Goal: Task Accomplishment & Management: Manage account settings

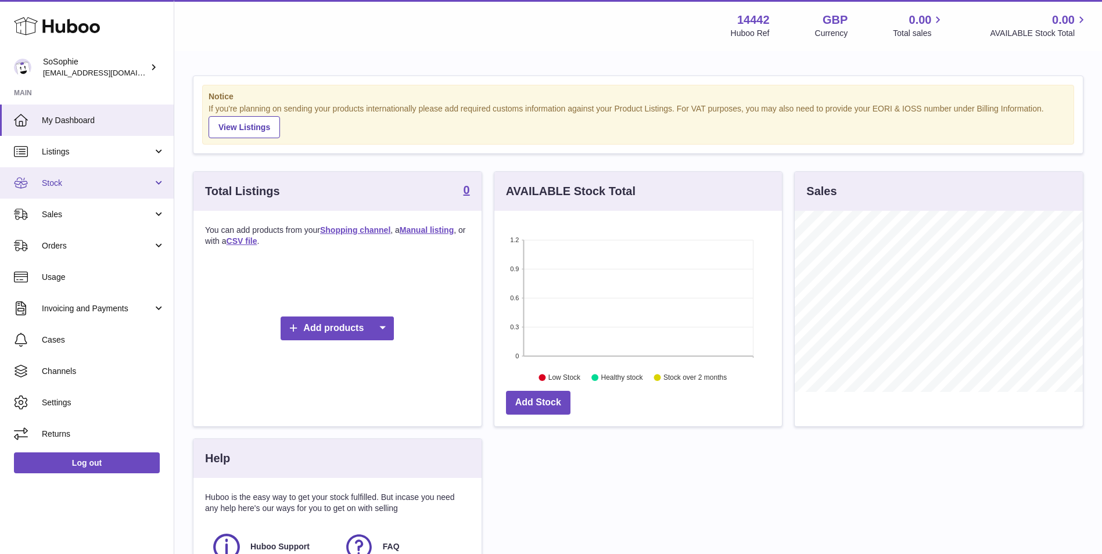
scroll to position [181, 288]
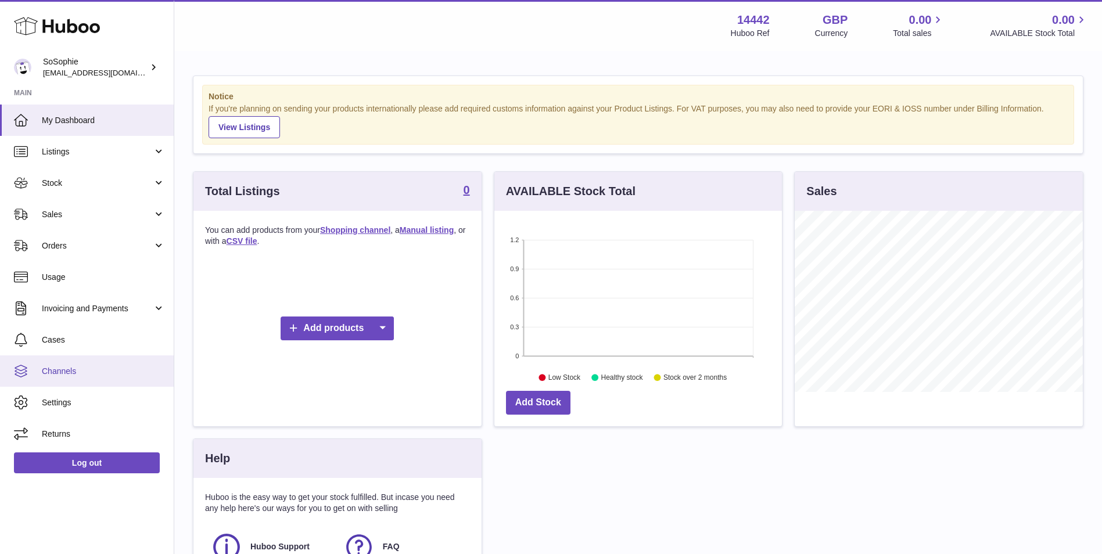
click at [88, 367] on span "Channels" at bounding box center [103, 371] width 123 height 11
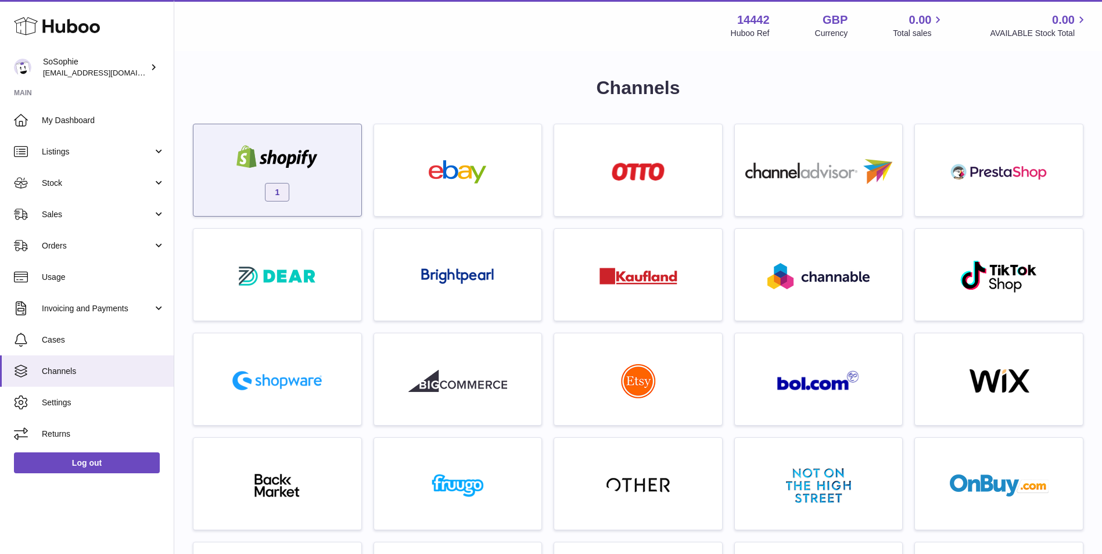
click at [311, 189] on div "1" at bounding box center [277, 173] width 156 height 74
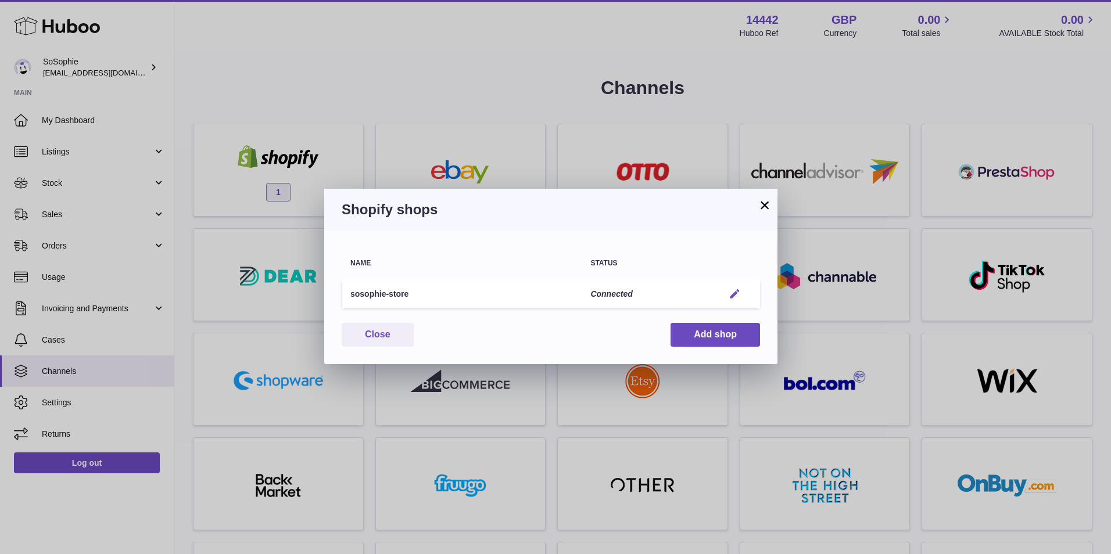
click at [735, 297] on em "button" at bounding box center [735, 294] width 12 height 12
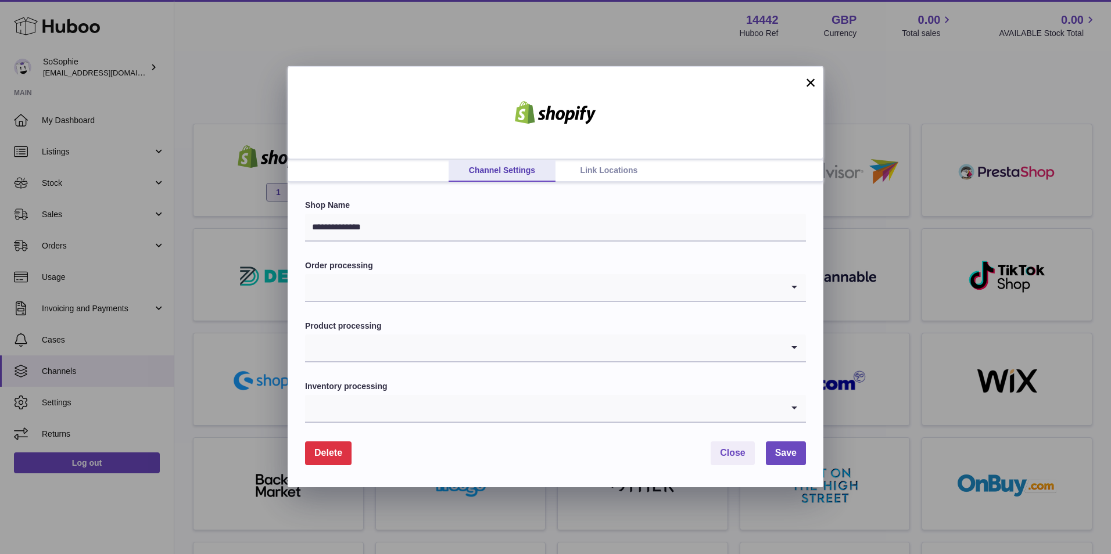
click at [429, 357] on input "Search for option" at bounding box center [544, 348] width 478 height 27
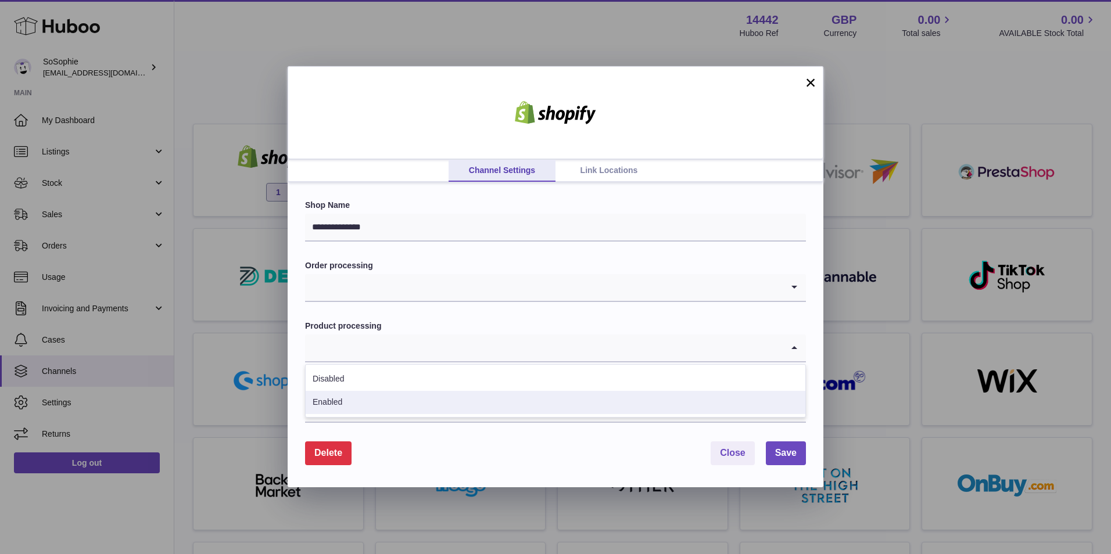
click at [416, 452] on div "Delete Close Save" at bounding box center [555, 454] width 501 height 24
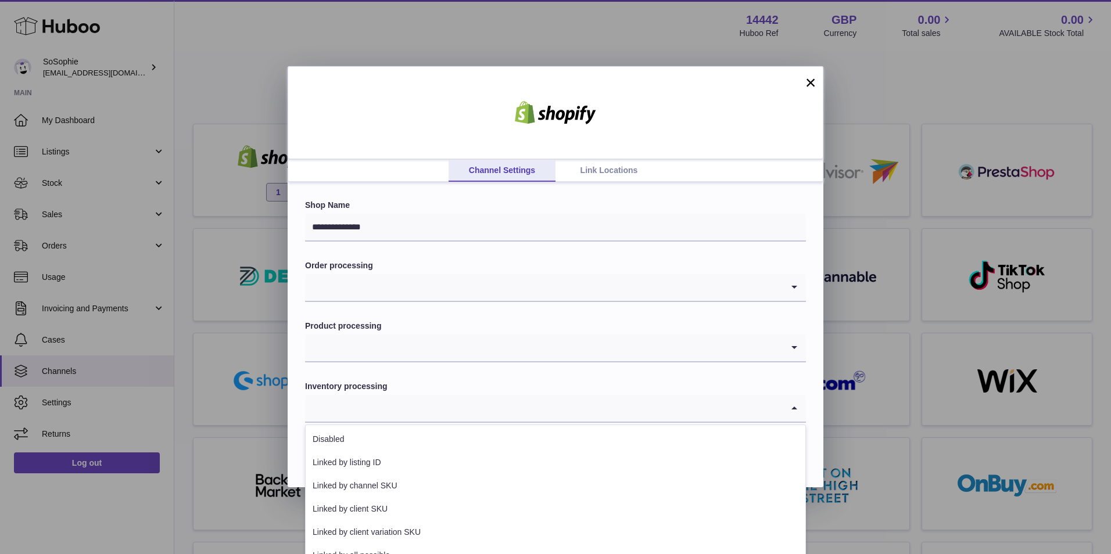
click at [443, 398] on input "Search for option" at bounding box center [544, 408] width 478 height 27
click at [461, 289] on input "Search for option" at bounding box center [544, 287] width 478 height 27
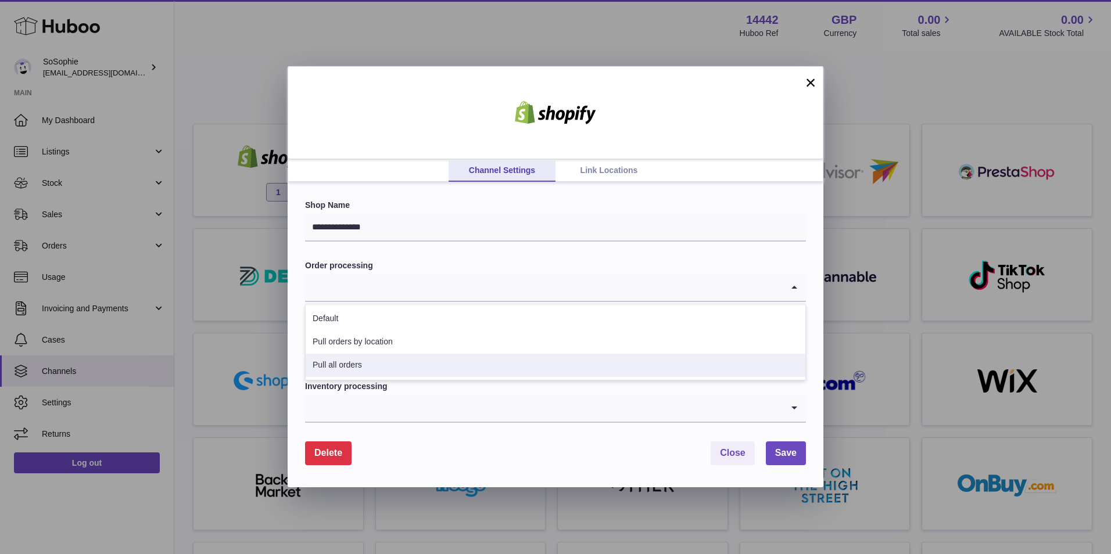
click at [439, 393] on div "Inventory processing Loading..." at bounding box center [555, 402] width 501 height 42
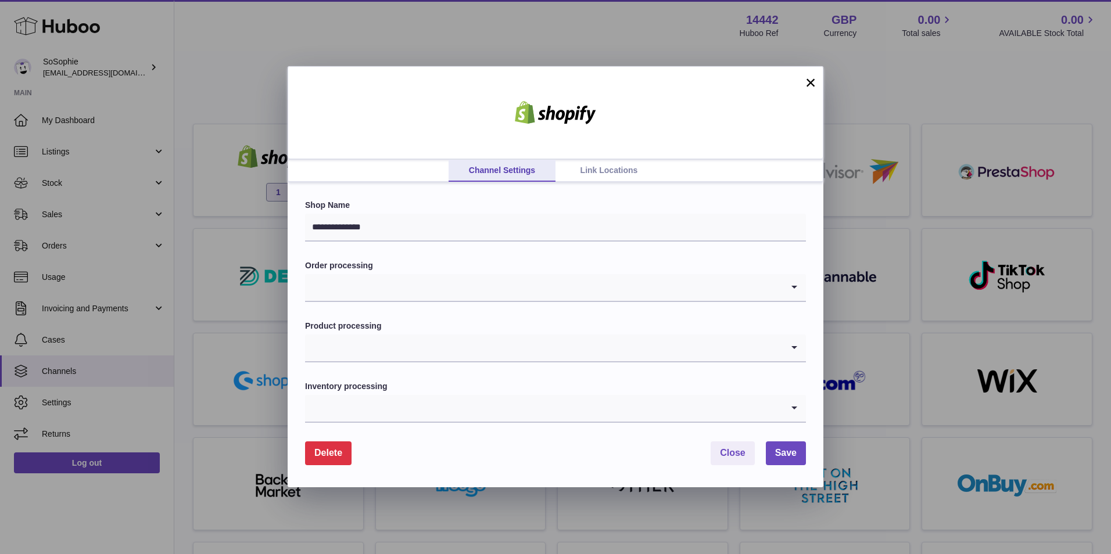
click at [808, 346] on div "**********" at bounding box center [556, 334] width 536 height 305
click at [807, 345] on div "**********" at bounding box center [556, 334] width 536 height 305
click at [798, 346] on icon "Search for option" at bounding box center [794, 348] width 23 height 27
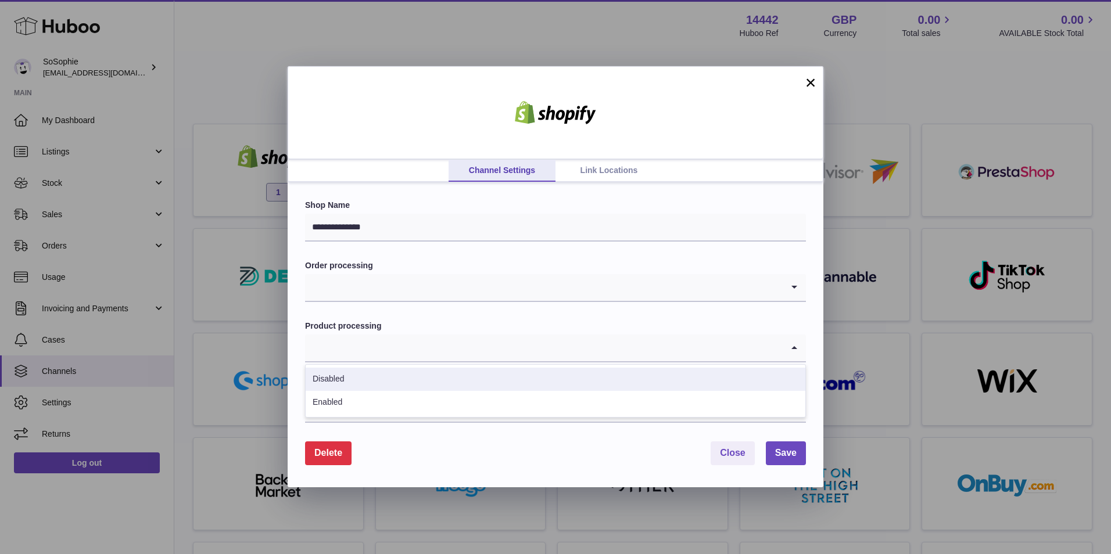
click at [422, 321] on label "Product processing" at bounding box center [555, 326] width 501 height 11
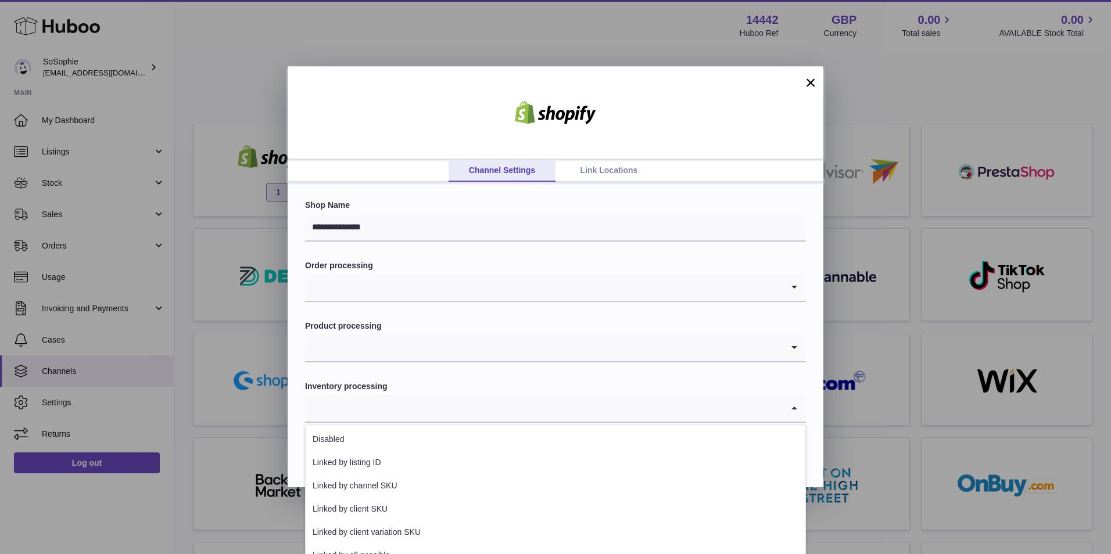
click at [649, 413] on input "Search for option" at bounding box center [544, 408] width 478 height 27
click at [682, 373] on form "**********" at bounding box center [555, 332] width 501 height 265
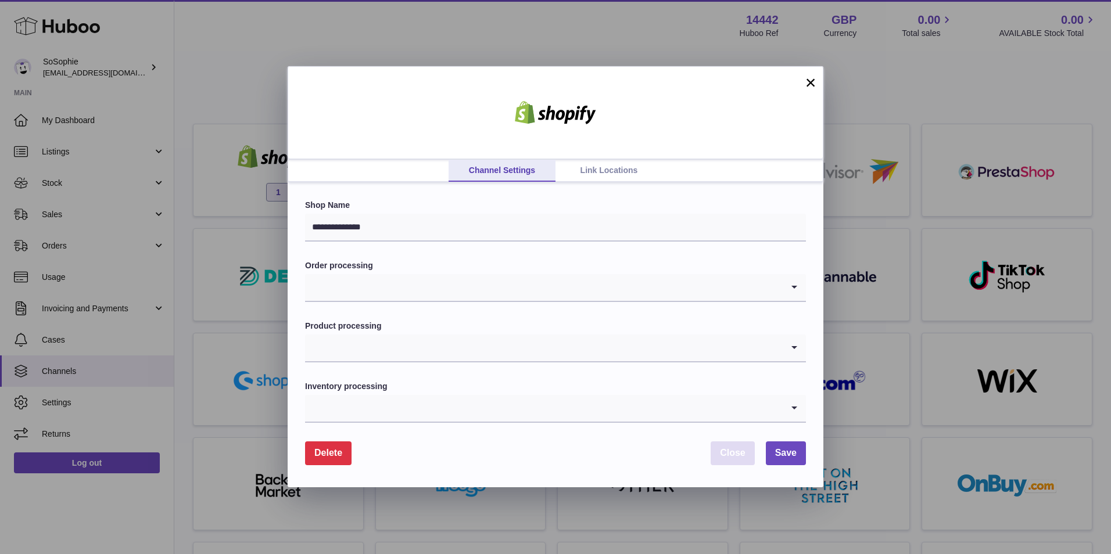
click at [743, 459] on button "Close" at bounding box center [733, 454] width 44 height 24
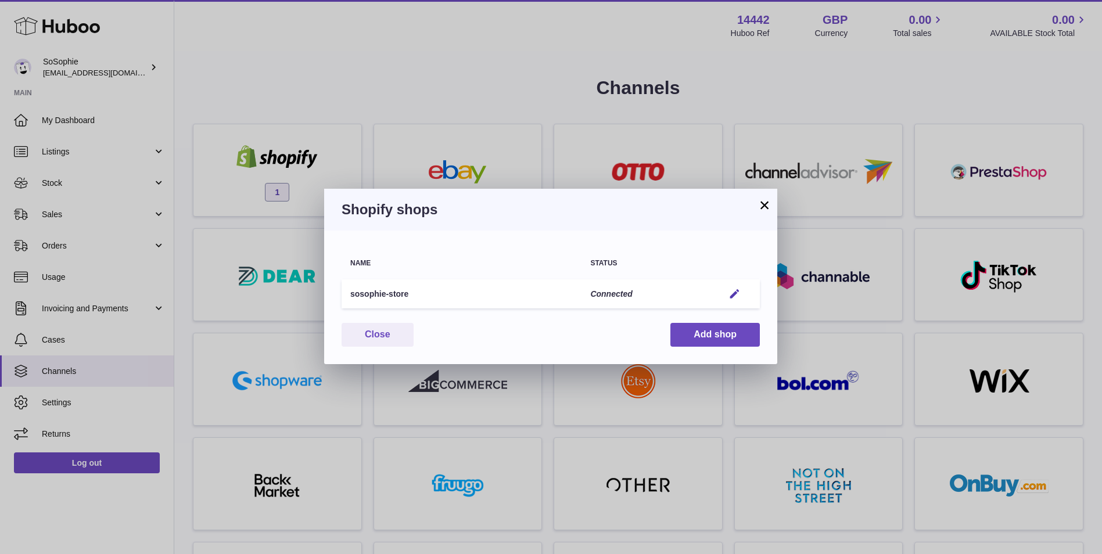
click at [764, 201] on button "×" at bounding box center [765, 205] width 14 height 14
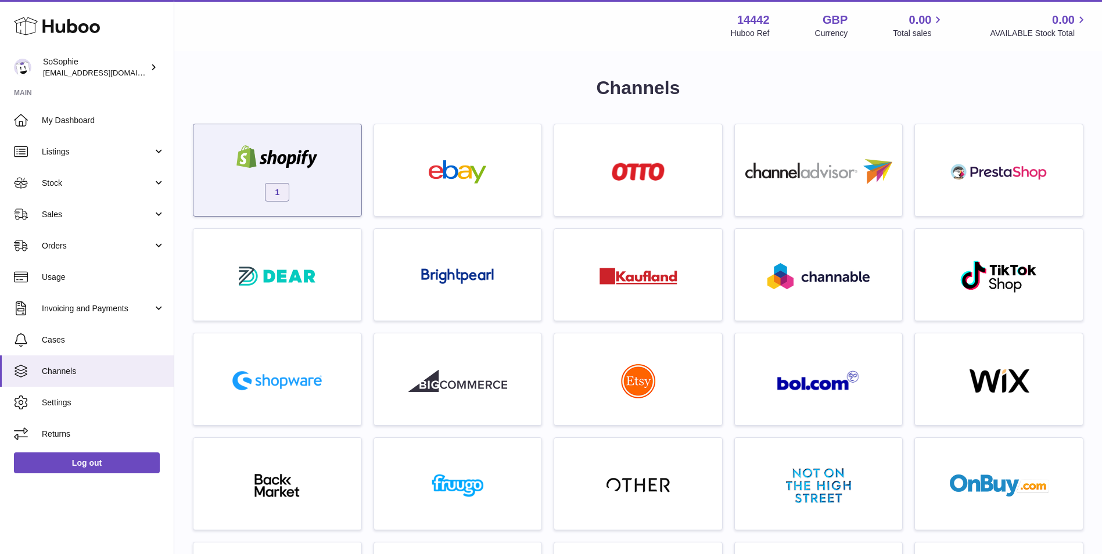
click at [293, 181] on div "1" at bounding box center [277, 173] width 156 height 74
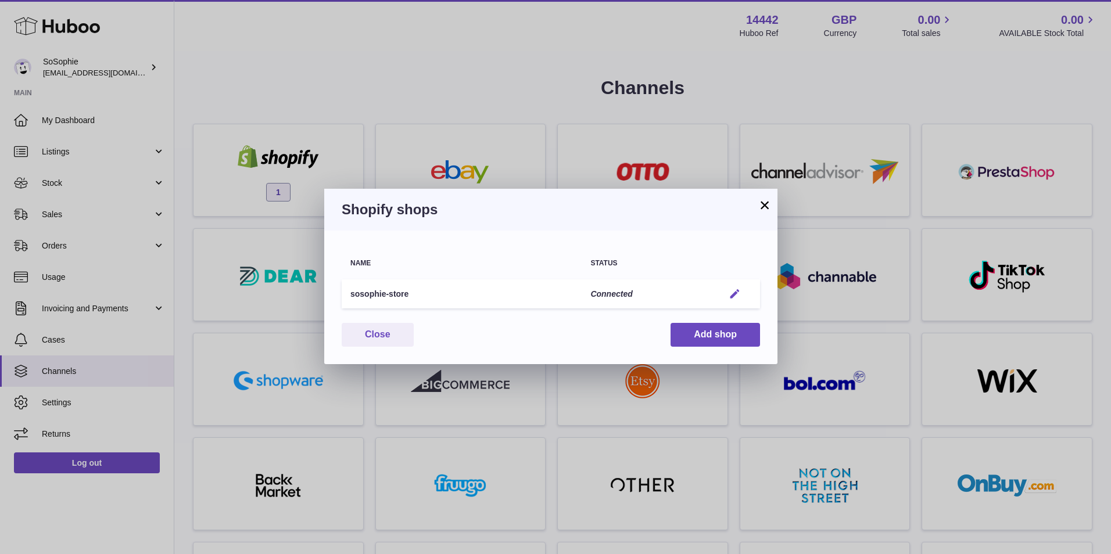
click at [737, 292] on em "button" at bounding box center [735, 294] width 12 height 12
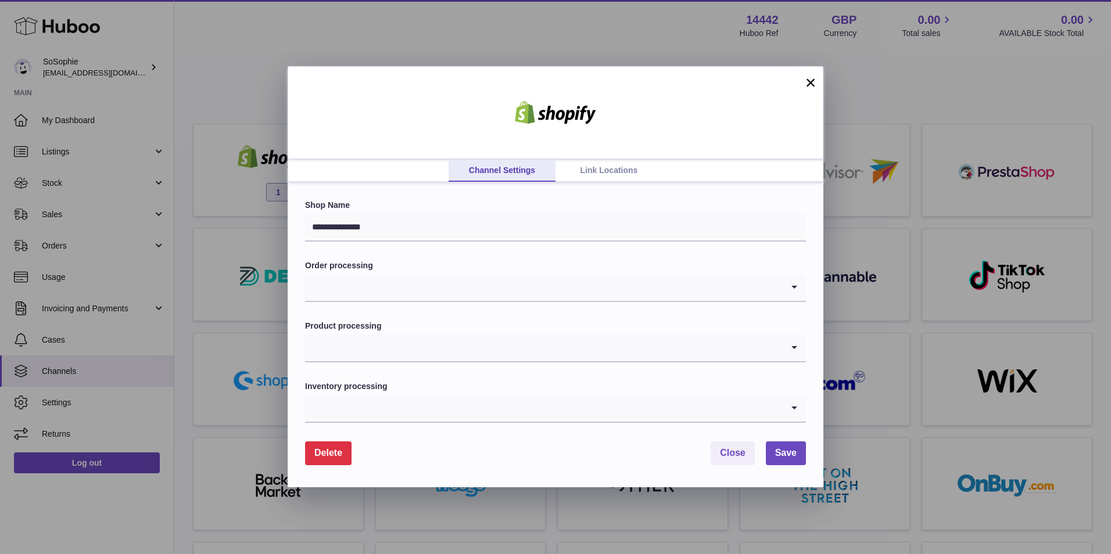
click at [599, 169] on link "Link Locations" at bounding box center [609, 171] width 107 height 22
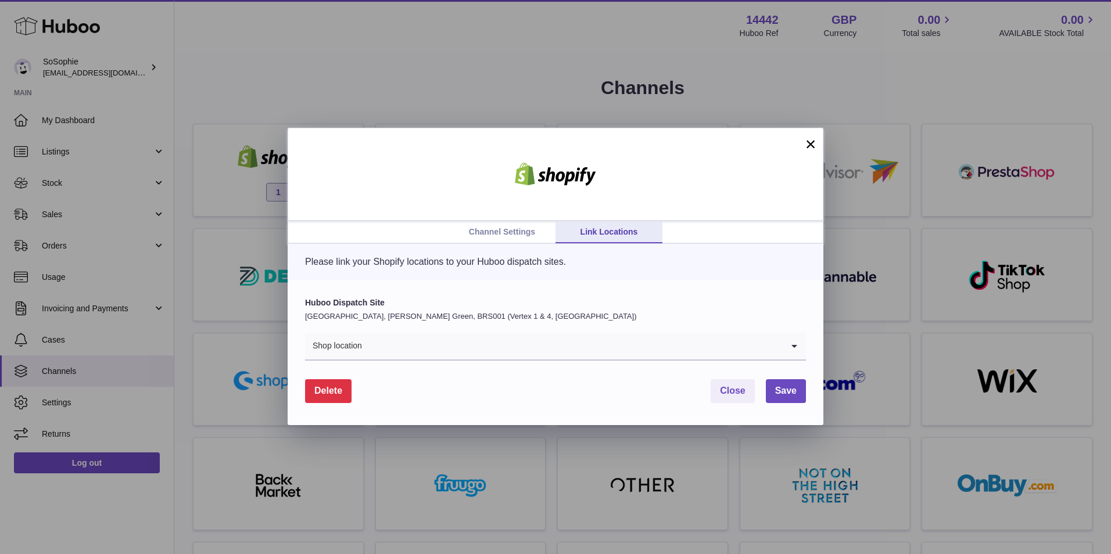
click at [788, 346] on icon "Search for option" at bounding box center [794, 346] width 23 height 27
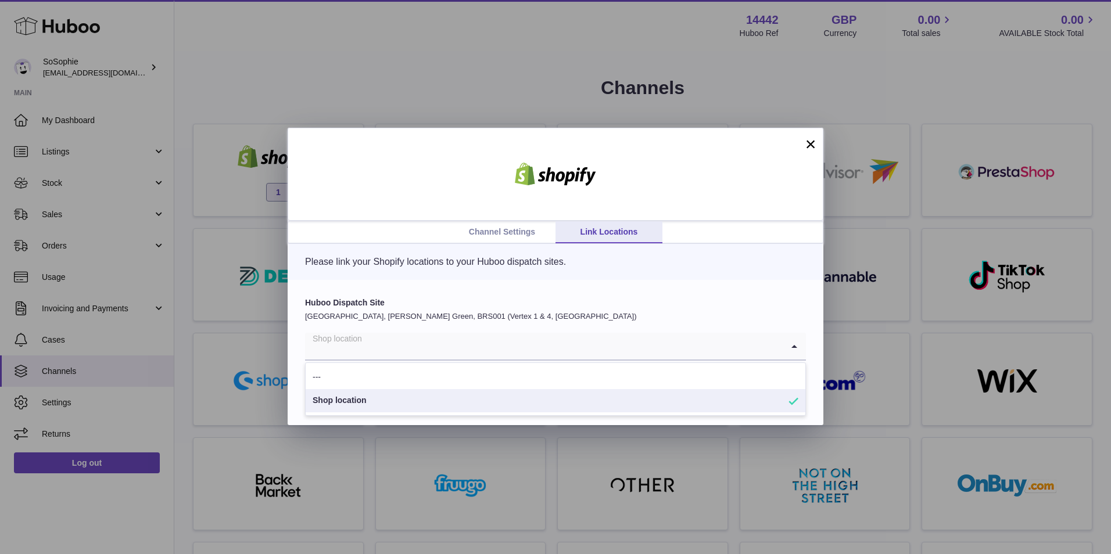
click at [751, 299] on label "Huboo Dispatch Site" at bounding box center [555, 303] width 501 height 11
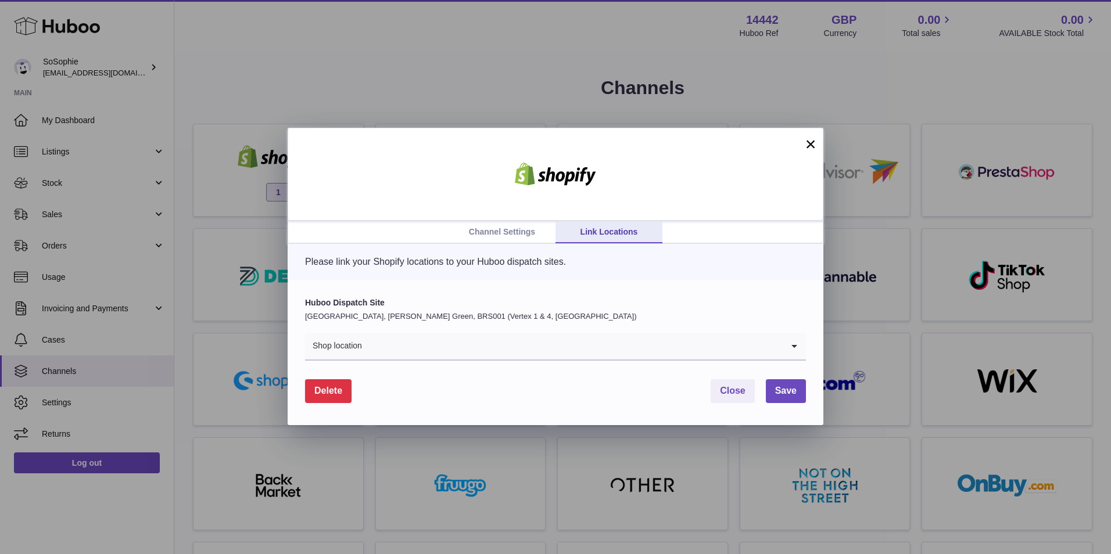
click at [547, 233] on link "Channel Settings" at bounding box center [502, 232] width 107 height 22
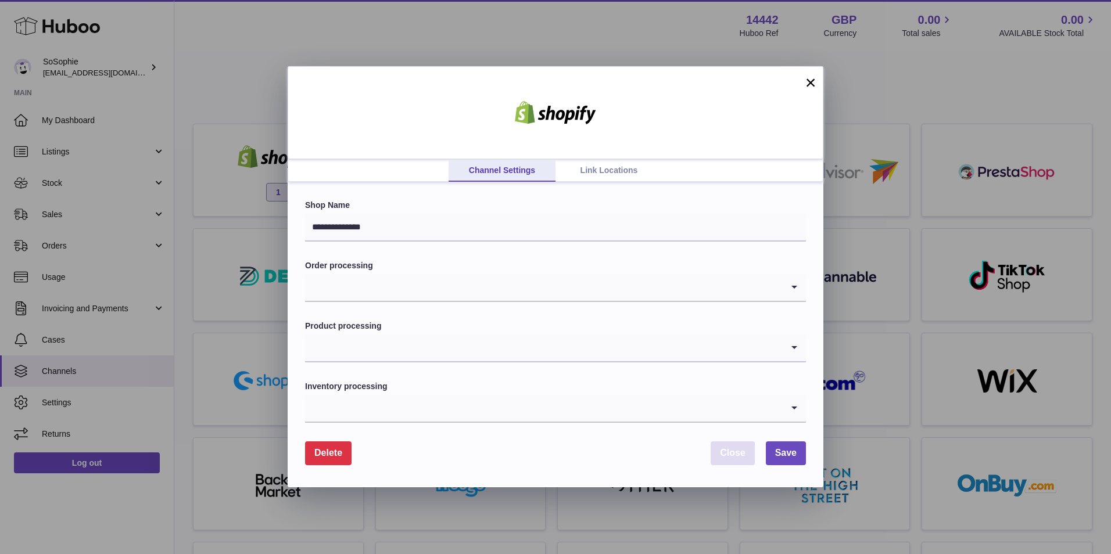
click at [736, 461] on button "Close" at bounding box center [733, 454] width 44 height 24
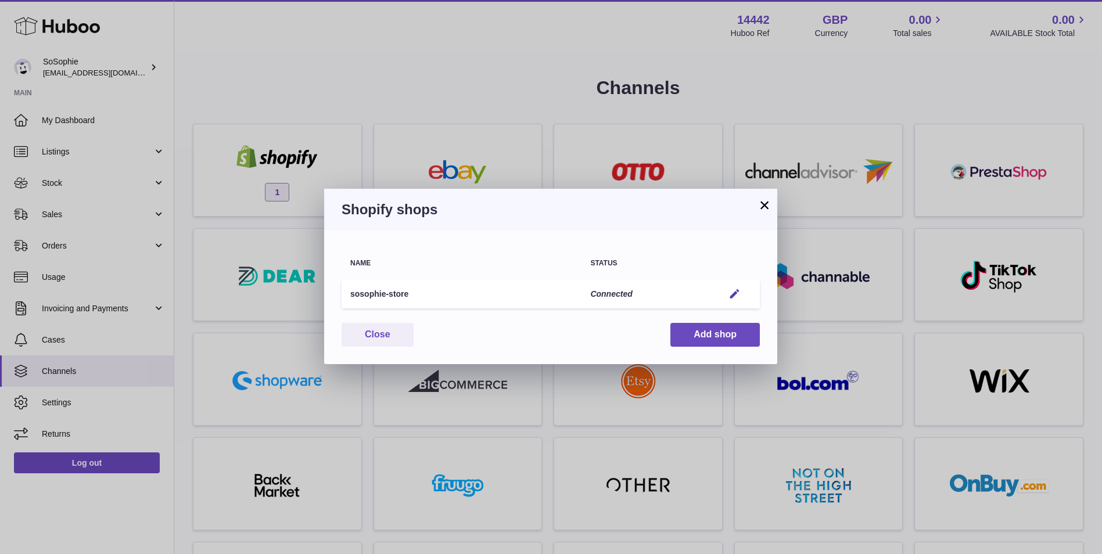
click at [761, 198] on button "×" at bounding box center [765, 205] width 14 height 14
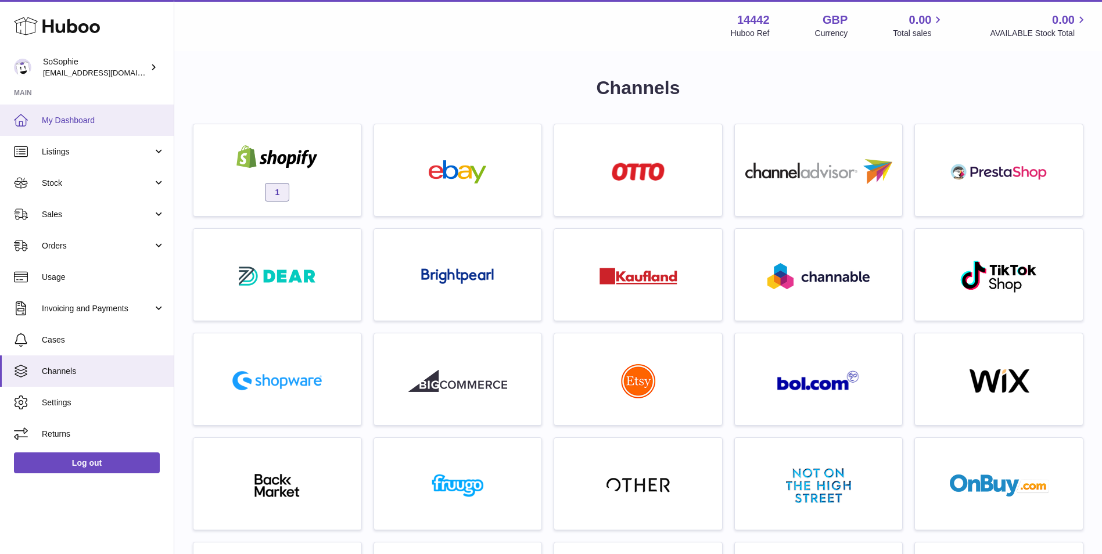
click at [119, 120] on span "My Dashboard" at bounding box center [103, 120] width 123 height 11
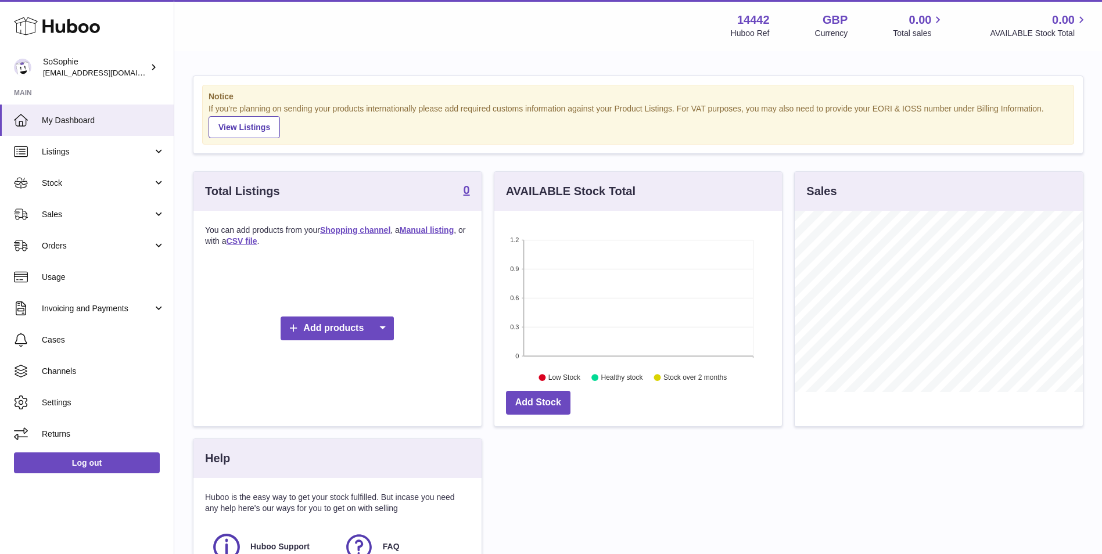
scroll to position [181, 288]
click at [115, 71] on span "[EMAIL_ADDRESS][DOMAIN_NAME]" at bounding box center [107, 72] width 128 height 9
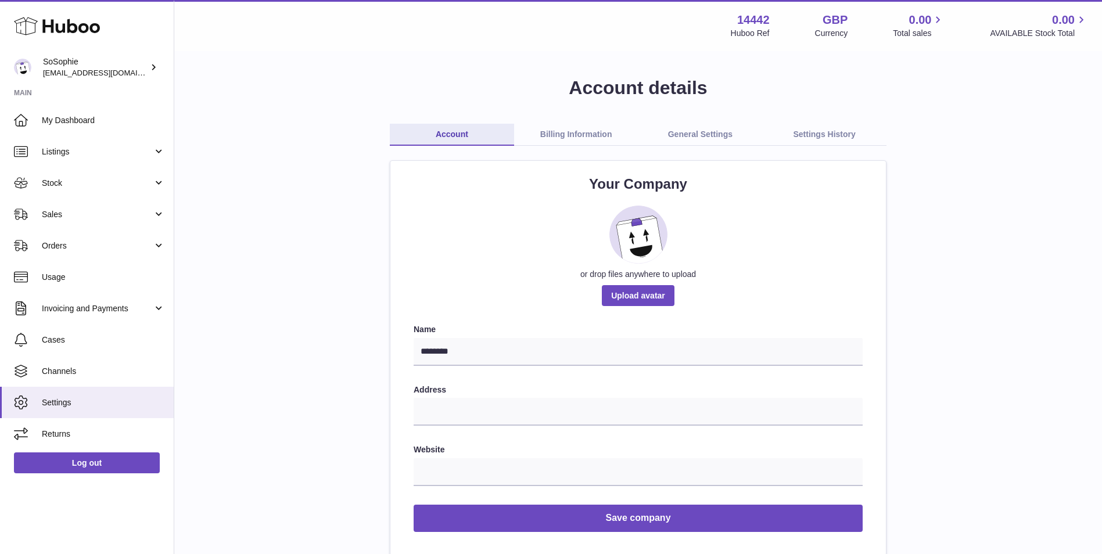
click at [548, 139] on link "Billing Information" at bounding box center [576, 135] width 124 height 22
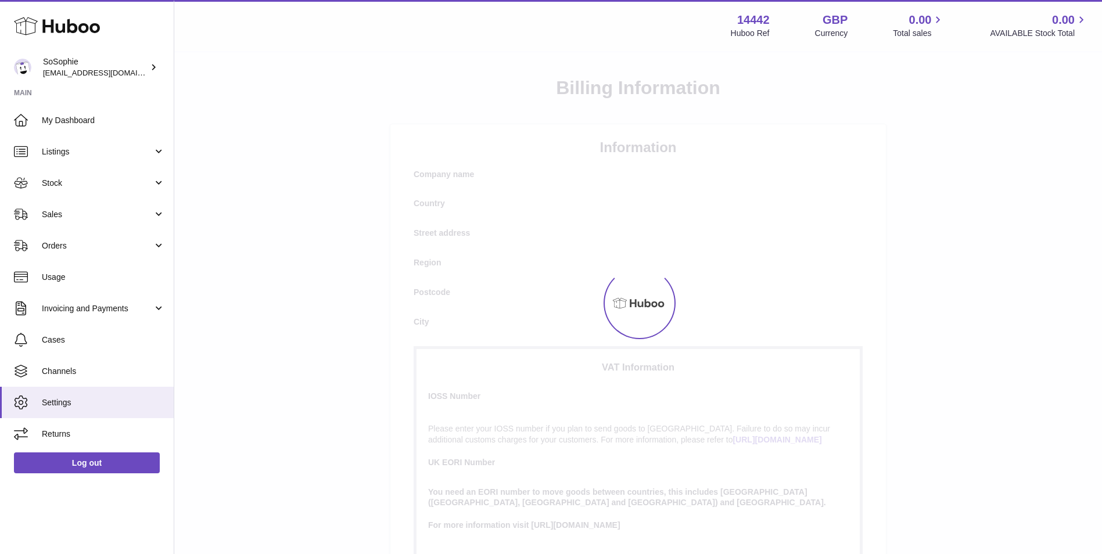
select select "**"
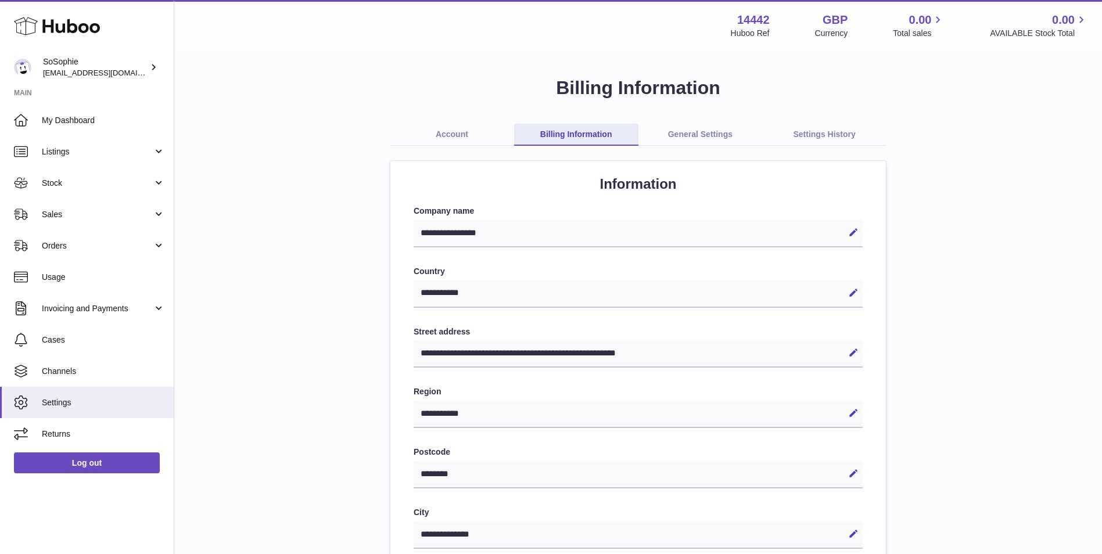
click at [716, 120] on div "**********" at bounding box center [638, 508] width 891 height 865
click at [716, 127] on link "General Settings" at bounding box center [701, 135] width 124 height 22
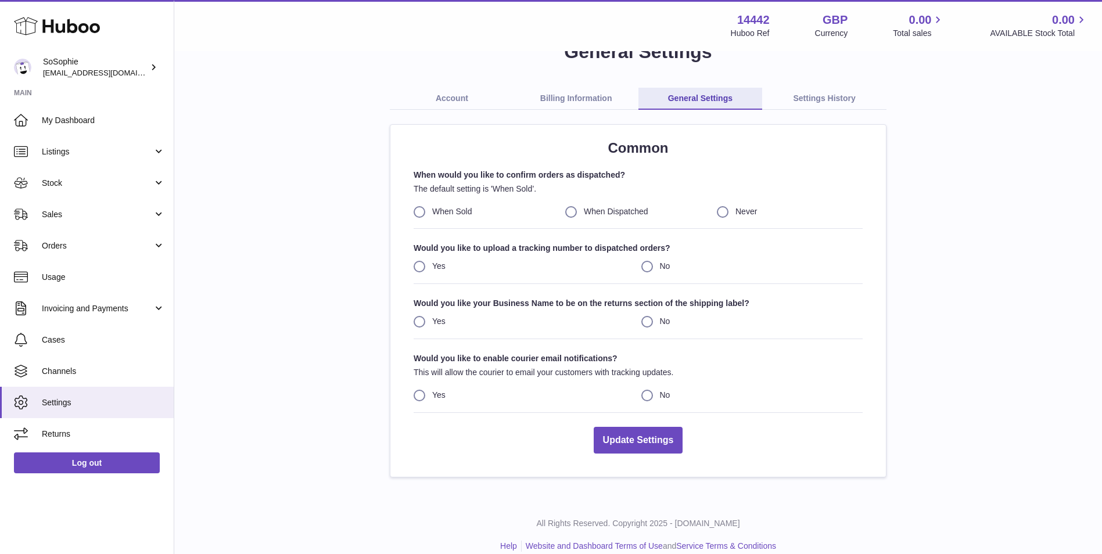
scroll to position [51, 0]
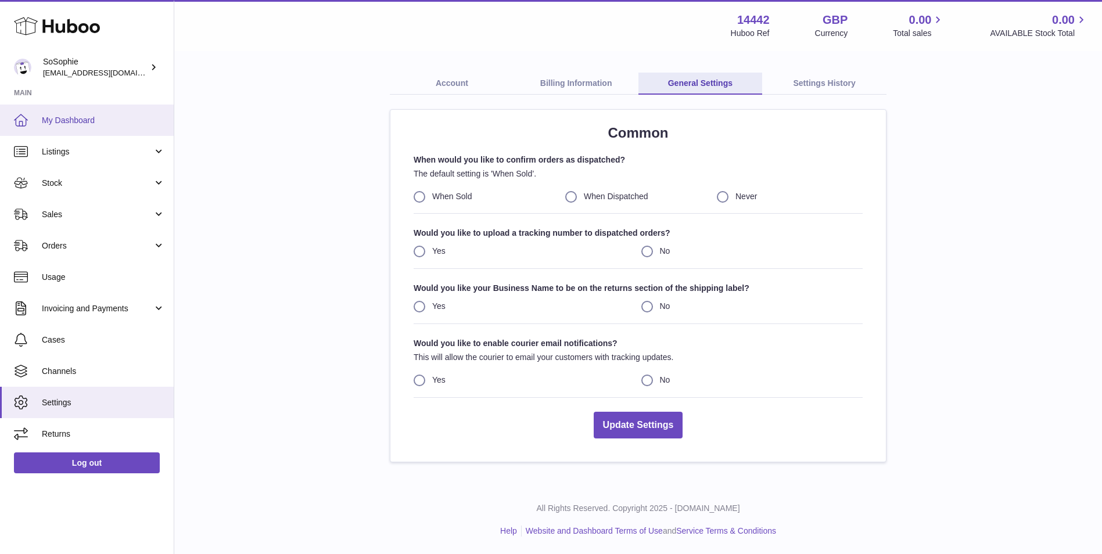
click at [93, 118] on span "My Dashboard" at bounding box center [103, 120] width 123 height 11
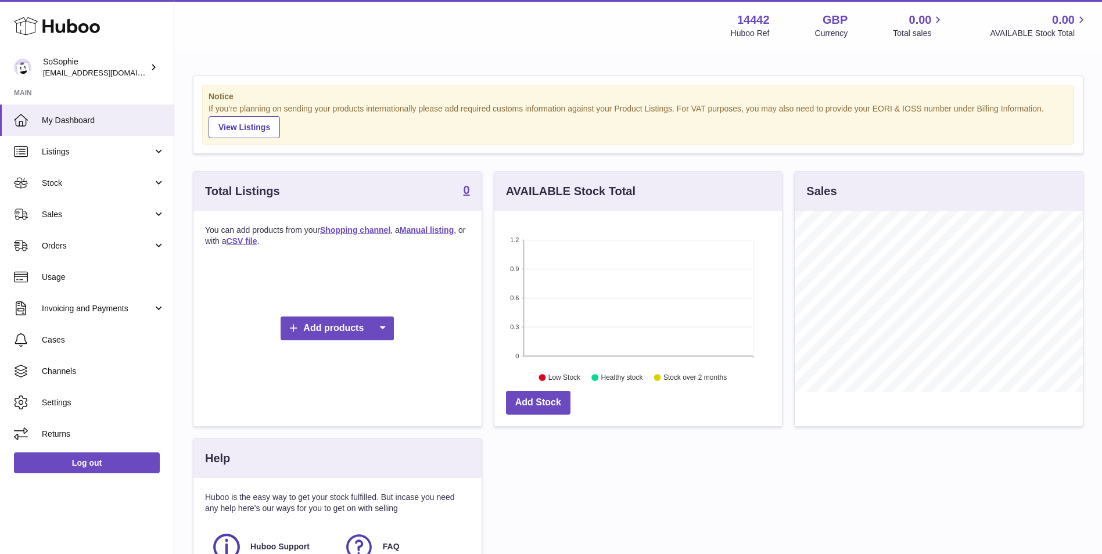
scroll to position [181, 288]
